Goal: Browse casually

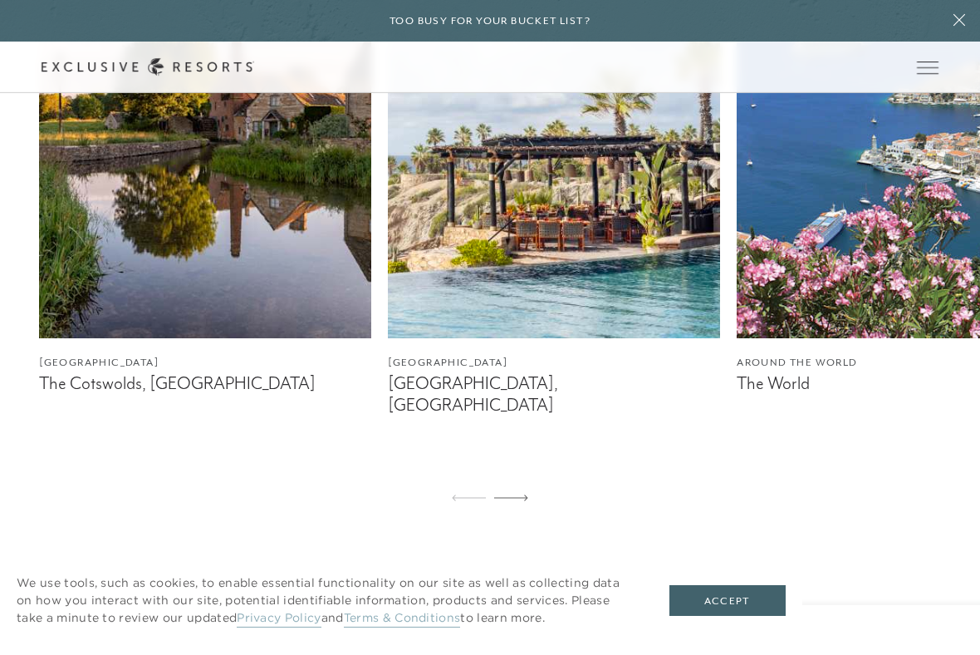
scroll to position [1124, 0]
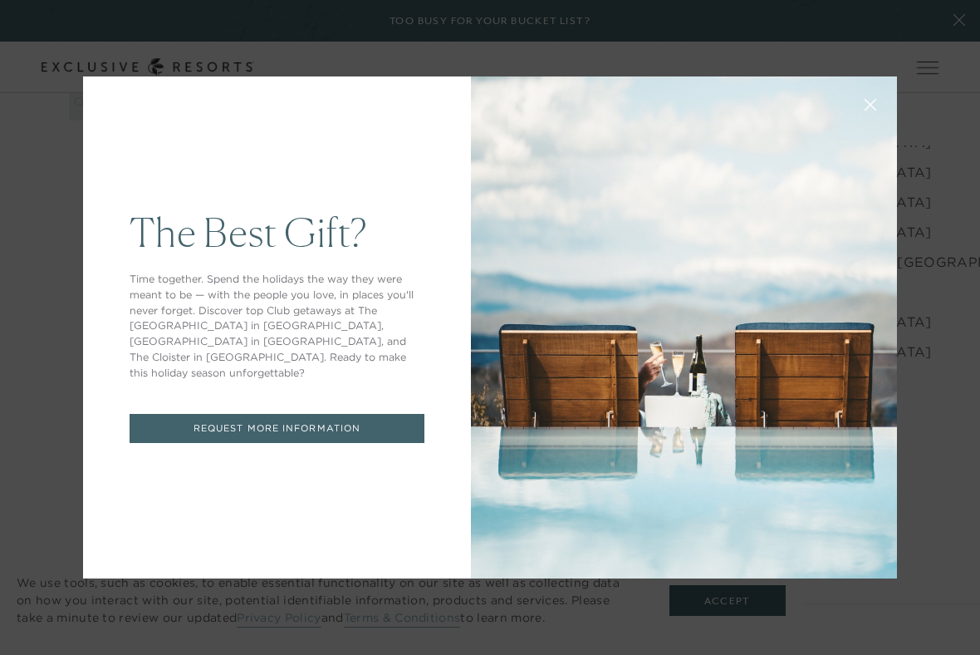
scroll to position [2474, 0]
click at [724, 540] on div "The Best Gift? Time together. Spend the holidays the way they were meant to be …" at bounding box center [490, 327] width 814 height 540
click at [709, 540] on div "The Best Gift? Time together. Spend the holidays the way they were meant to be …" at bounding box center [490, 327] width 980 height 655
click at [878, 85] on button at bounding box center [871, 103] width 40 height 40
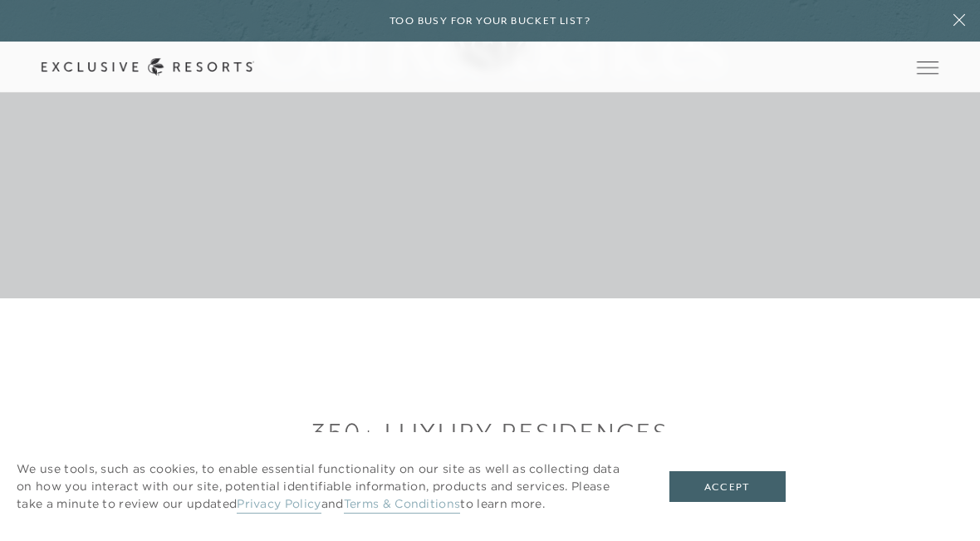
scroll to position [232, 0]
